Goal: Find specific page/section

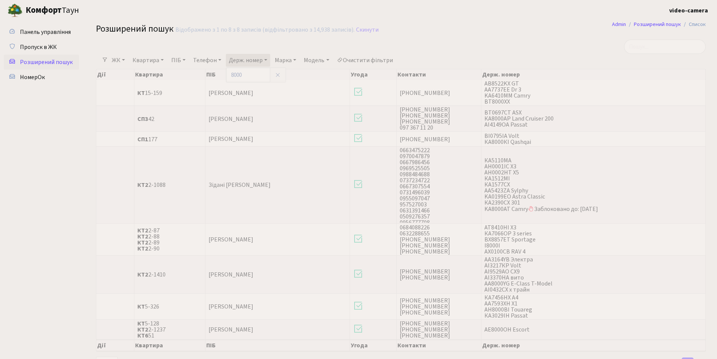
select select "25"
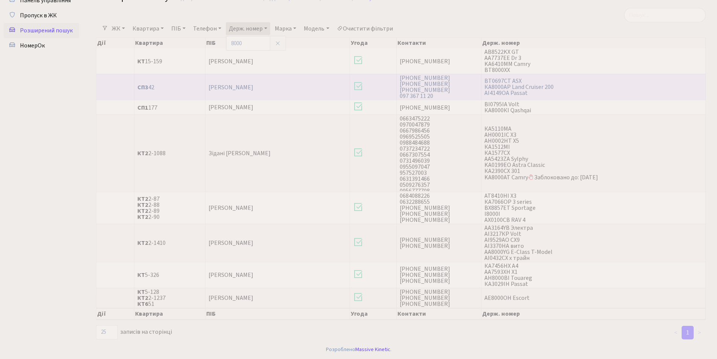
scroll to position [52, 0]
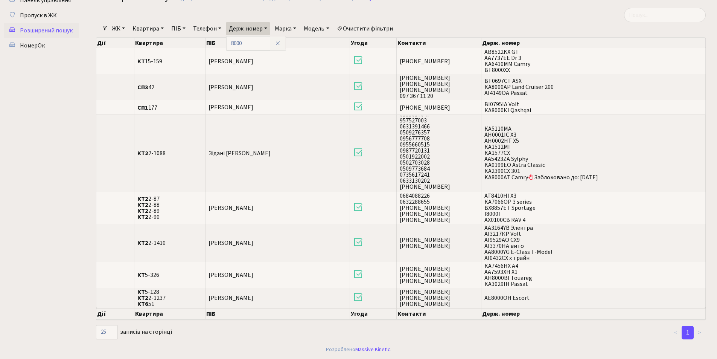
click at [45, 29] on span "Розширений пошук" at bounding box center [46, 30] width 53 height 8
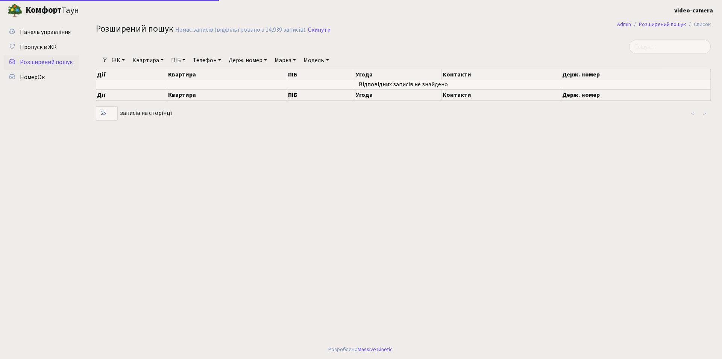
select select "25"
click at [253, 61] on link "Держ. номер" at bounding box center [248, 60] width 44 height 13
click at [248, 74] on input "text" at bounding box center [248, 75] width 44 height 14
type input "2142"
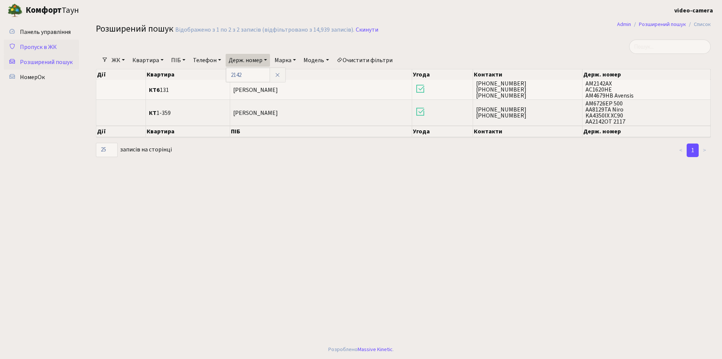
click at [45, 44] on span "Пропуск в ЖК" at bounding box center [38, 47] width 37 height 8
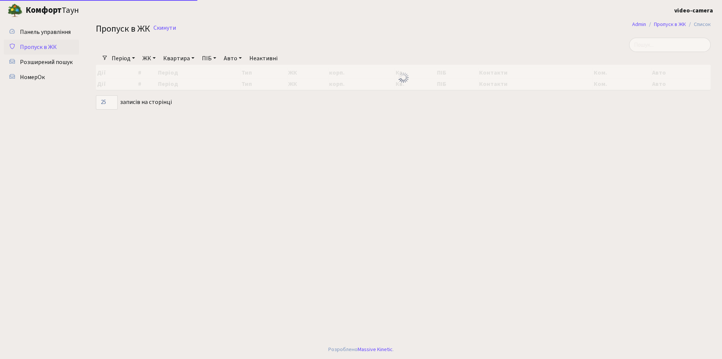
select select "25"
